Goal: Information Seeking & Learning: Learn about a topic

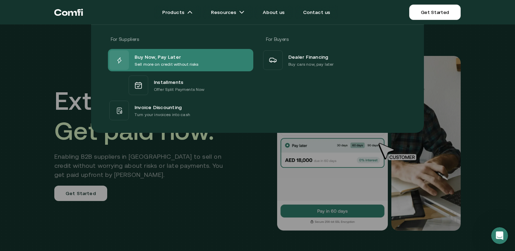
click at [158, 61] on p "Sell more on credit without risks" at bounding box center [166, 64] width 64 height 7
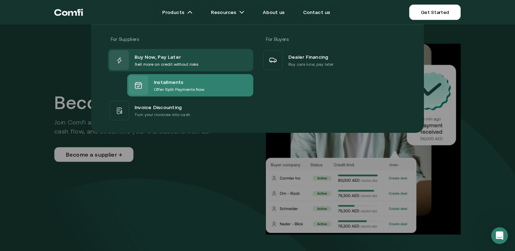
click at [183, 81] on div "Installments" at bounding box center [179, 82] width 50 height 8
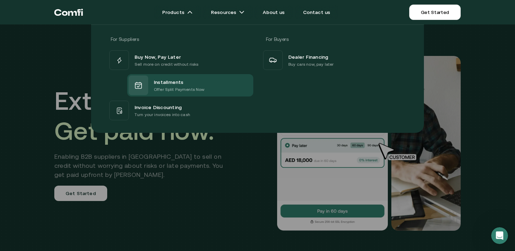
click at [26, 79] on div "For Suppliers For Buyers Buy Now, Pay Later Sell more on credit without risks I…" at bounding box center [257, 76] width 515 height 114
